Goal: Task Accomplishment & Management: Manage account settings

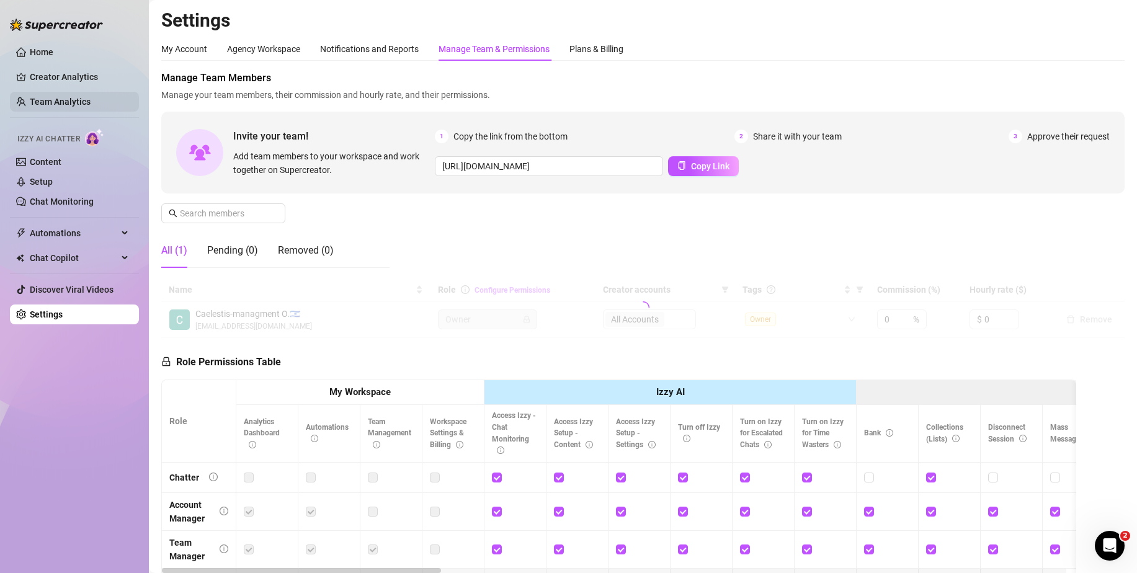
click at [61, 103] on link "Team Analytics" at bounding box center [60, 102] width 61 height 10
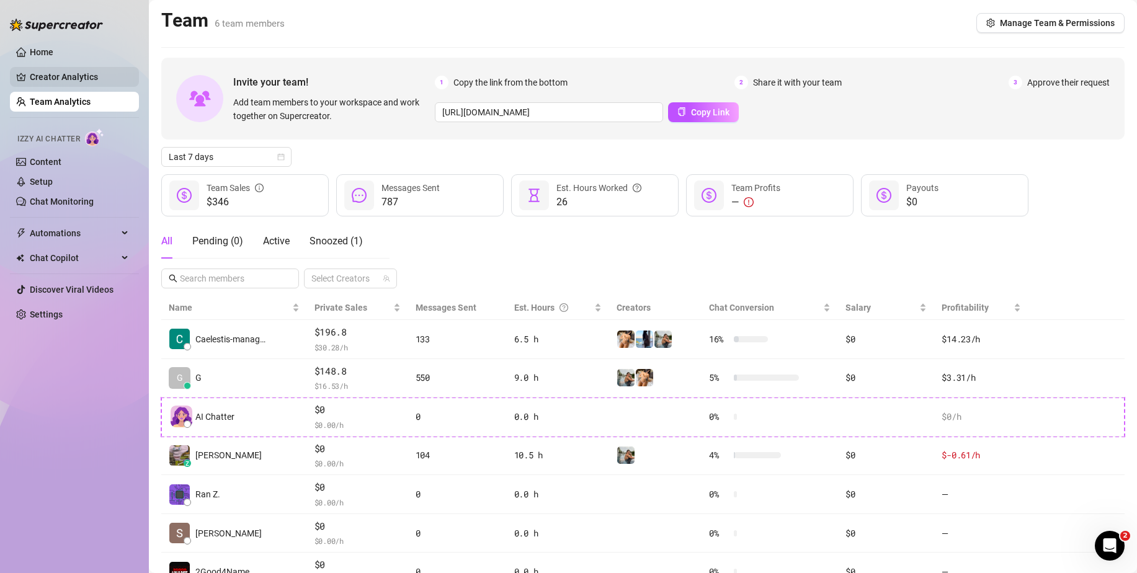
click at [61, 76] on link "Creator Analytics" at bounding box center [79, 77] width 99 height 20
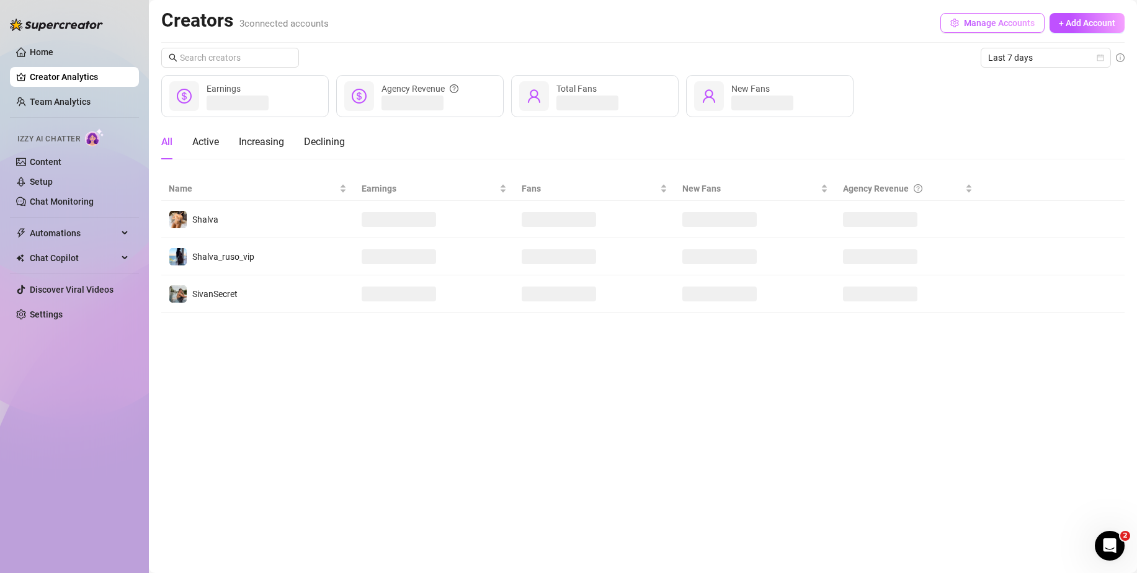
click at [993, 25] on span "Manage Accounts" at bounding box center [999, 23] width 71 height 10
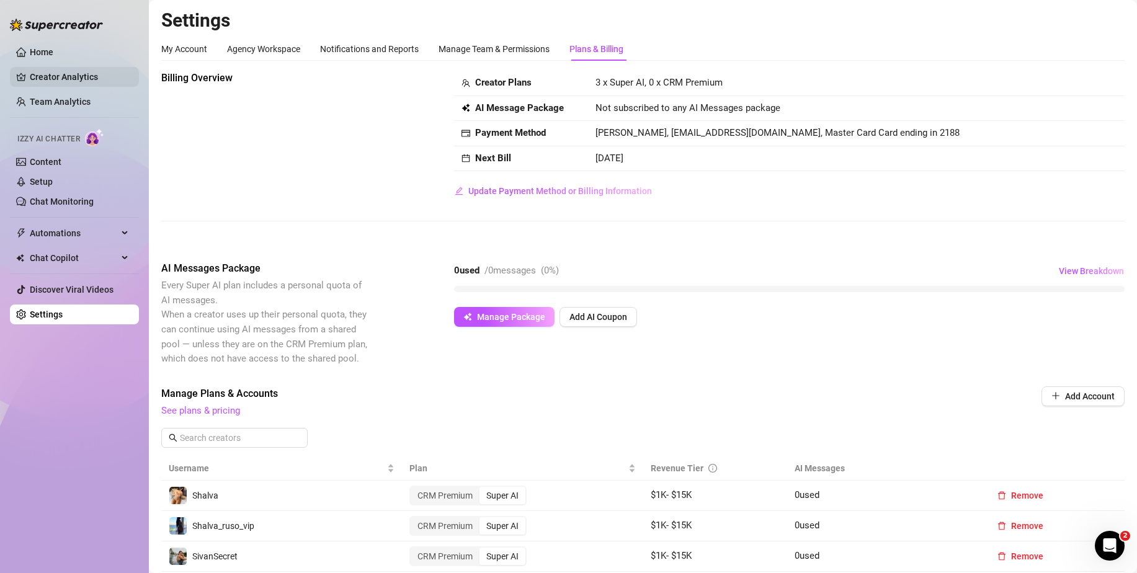
click at [66, 74] on link "Creator Analytics" at bounding box center [79, 77] width 99 height 20
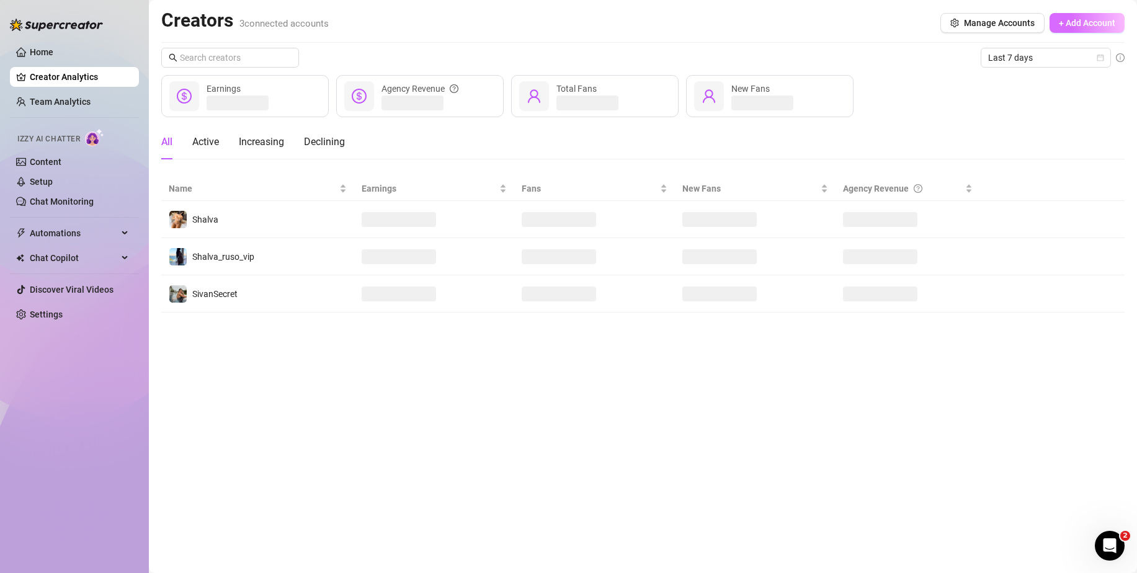
click at [1098, 27] on span "+ Add Account" at bounding box center [1087, 23] width 56 height 10
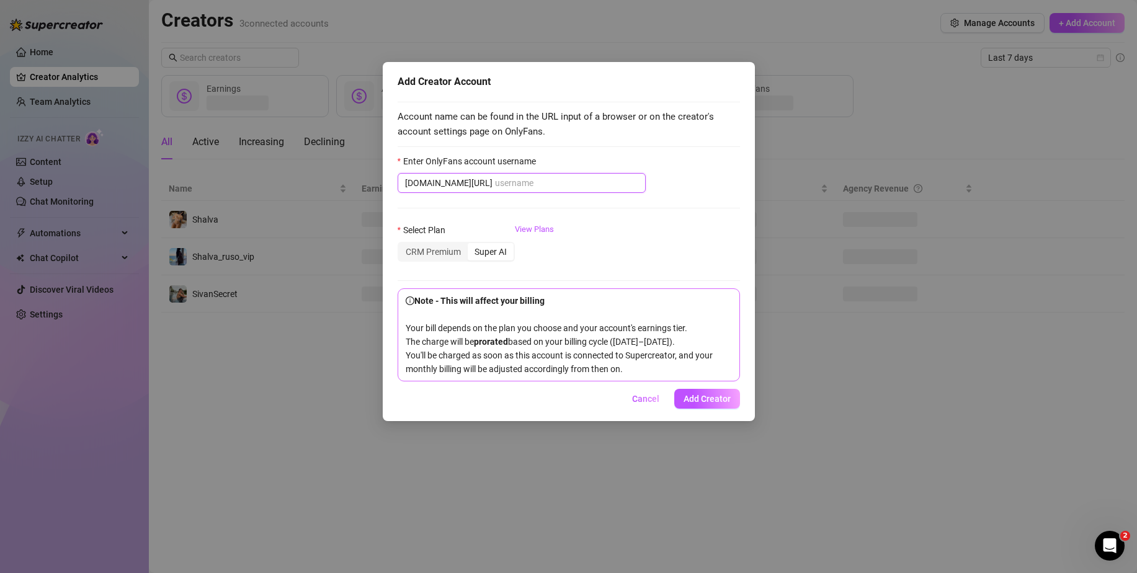
click at [495, 186] on input "Enter OnlyFans account username" at bounding box center [566, 183] width 143 height 14
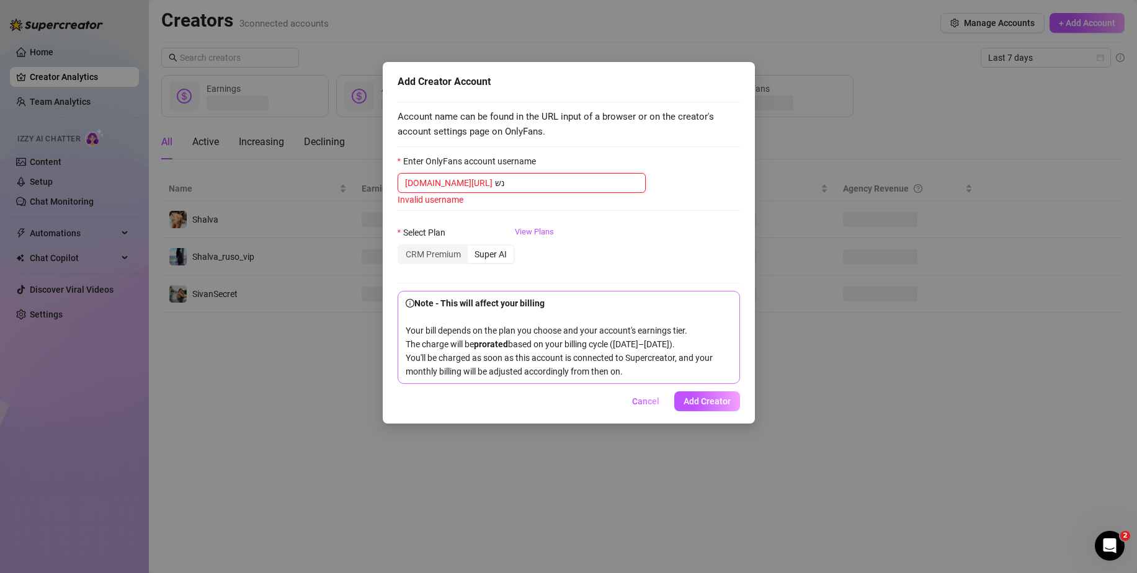
type input "נ"
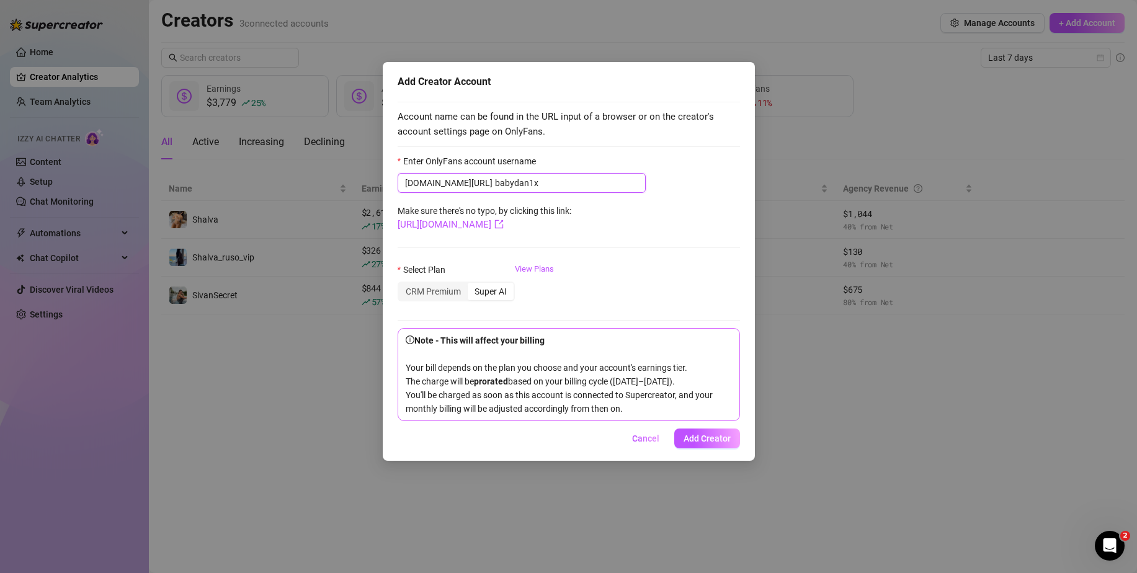
type input "babydan1x"
click at [462, 182] on span "[DOMAIN_NAME][URL] babydan1x" at bounding box center [522, 183] width 248 height 20
